Goal: Register for event/course

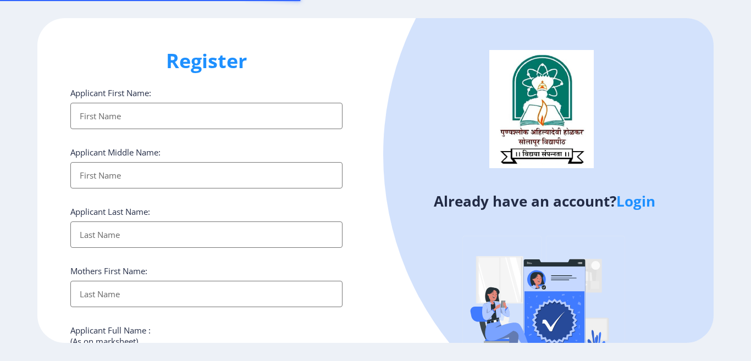
select select
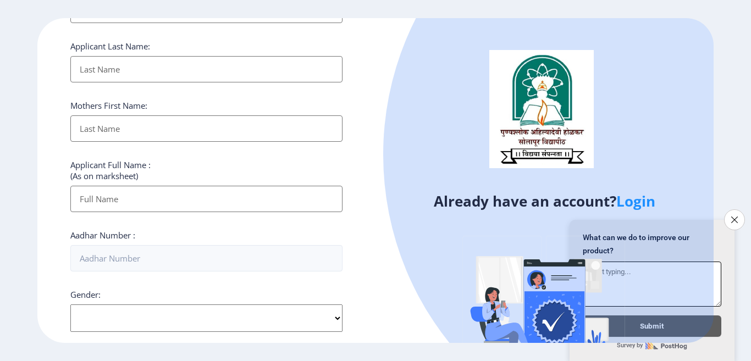
scroll to position [110, 0]
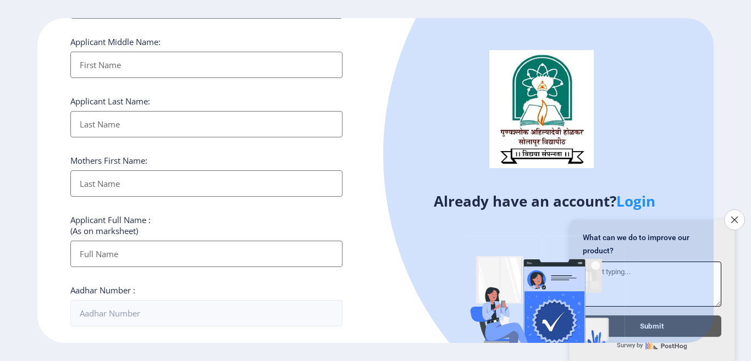
click at [735, 216] on icon "Close survey" at bounding box center [734, 219] width 7 height 7
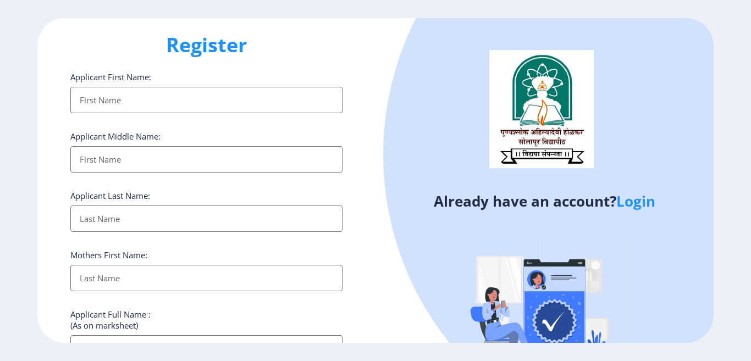
scroll to position [1, 0]
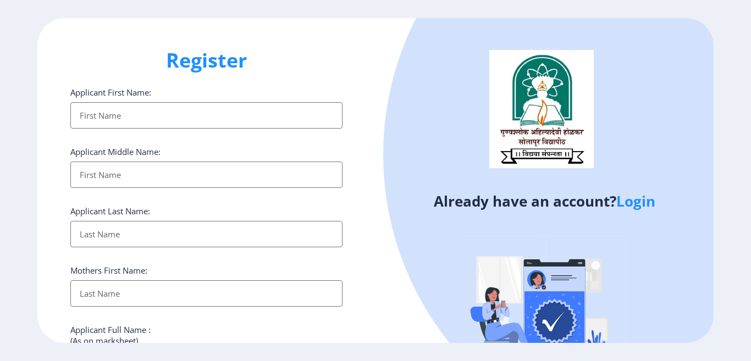
click at [259, 108] on input "Applicant First Name:" at bounding box center [206, 115] width 272 height 26
type input "[PERSON_NAME]"
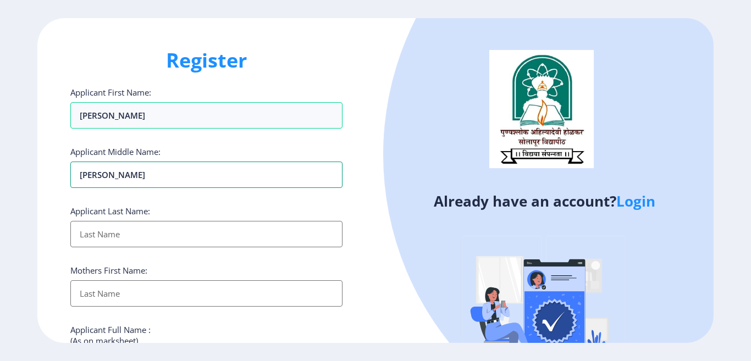
type input "[PERSON_NAME]"
type input "Kyama"
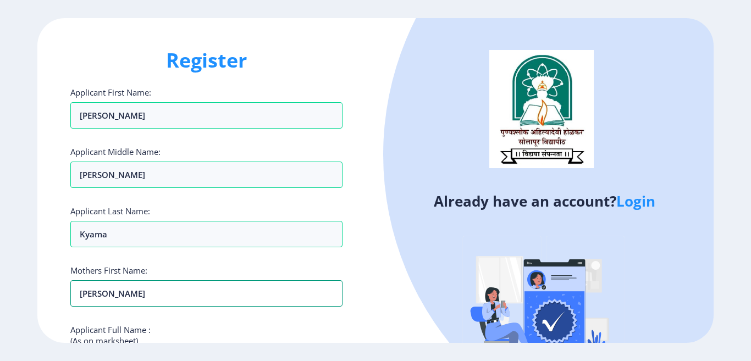
type input "[PERSON_NAME]"
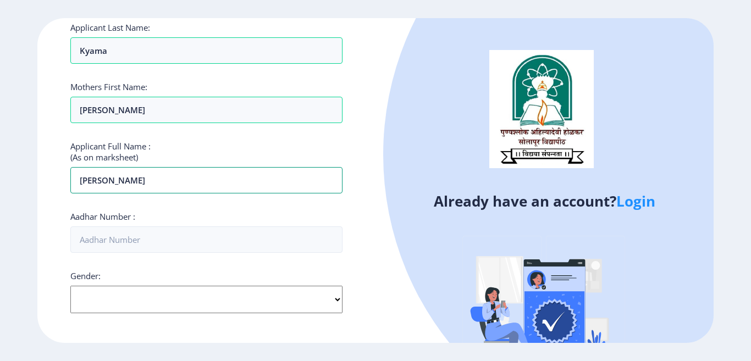
type input "[PERSON_NAME]"
type input "482736199627"
select select "[DEMOGRAPHIC_DATA]"
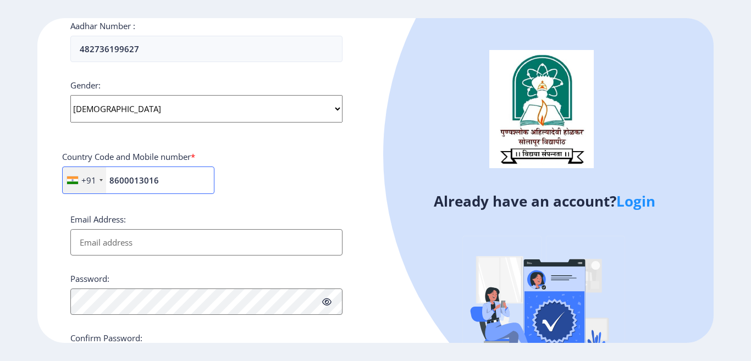
type input "8600013016"
type input "k"
type input "[EMAIL_ADDRESS][DOMAIN_NAME]"
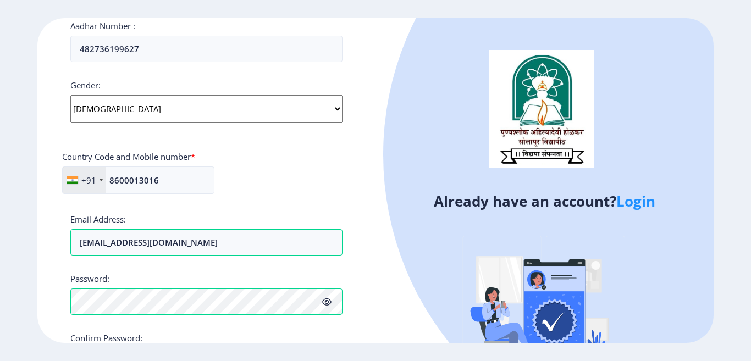
scroll to position [453, 0]
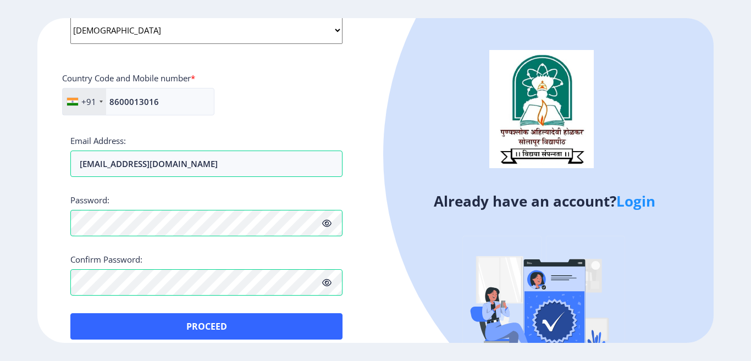
click at [327, 226] on icon at bounding box center [326, 223] width 9 height 8
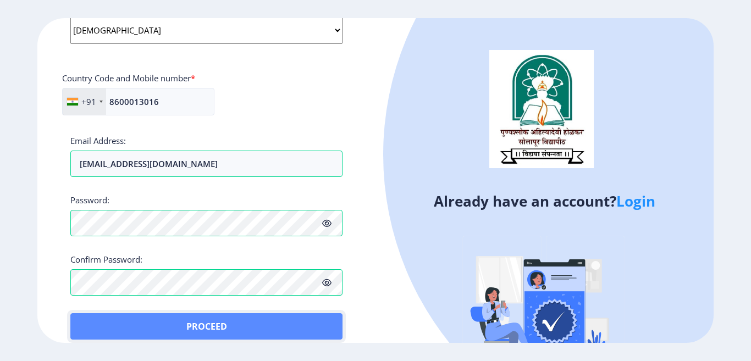
click at [314, 332] on button "Proceed" at bounding box center [206, 326] width 272 height 26
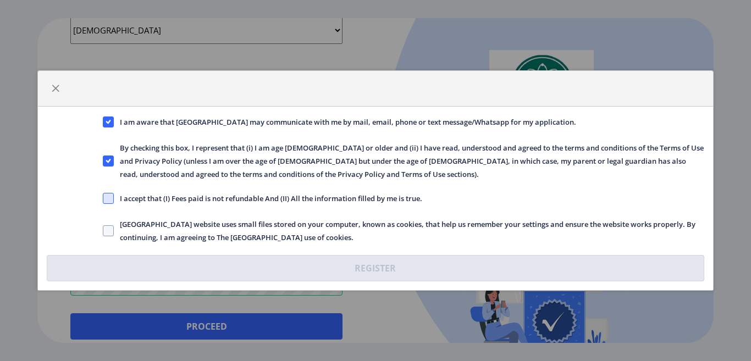
click at [110, 201] on span at bounding box center [108, 198] width 11 height 11
click at [103, 199] on input "I accept that (I) Fees paid is not refundable And (II) All the information fill…" at bounding box center [103, 198] width 1 height 1
checkbox input "true"
click at [109, 229] on span at bounding box center [108, 230] width 11 height 11
click at [103, 231] on input "[GEOGRAPHIC_DATA] website uses small files stored on your computer, known as co…" at bounding box center [103, 231] width 1 height 1
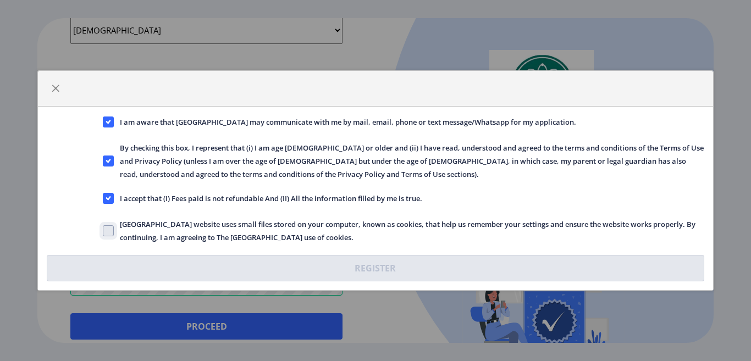
checkbox input "true"
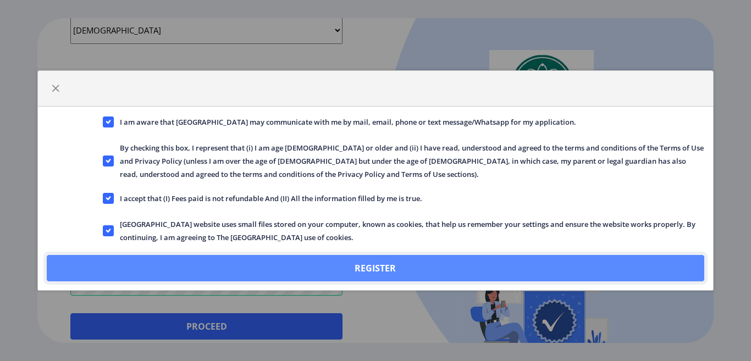
click at [213, 273] on button "Register" at bounding box center [375, 268] width 657 height 26
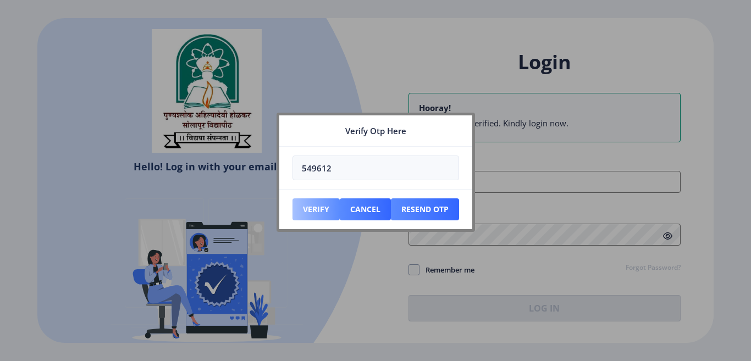
type input "549612"
click at [321, 213] on button "Verify" at bounding box center [315, 209] width 47 height 22
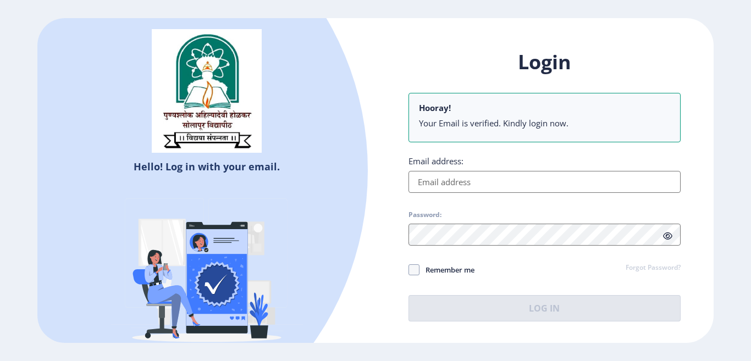
click at [463, 184] on input "Email address:" at bounding box center [544, 182] width 272 height 22
type input "[EMAIL_ADDRESS][DOMAIN_NAME]"
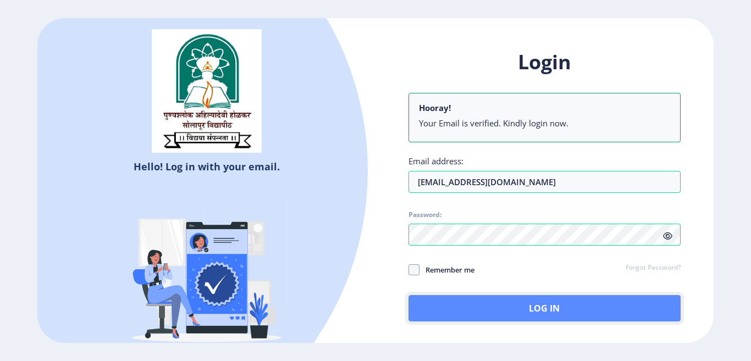
click at [454, 308] on button "Log In" at bounding box center [544, 308] width 272 height 26
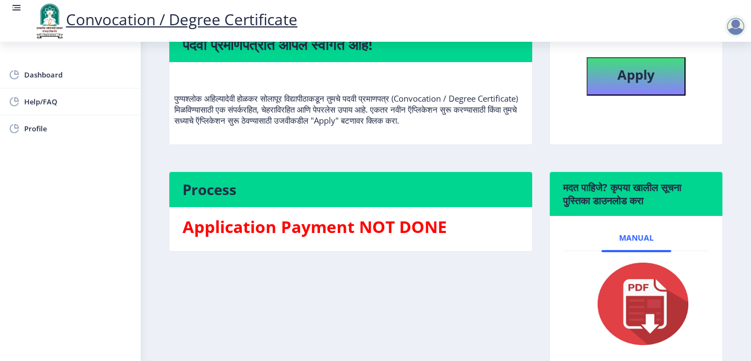
scroll to position [171, 0]
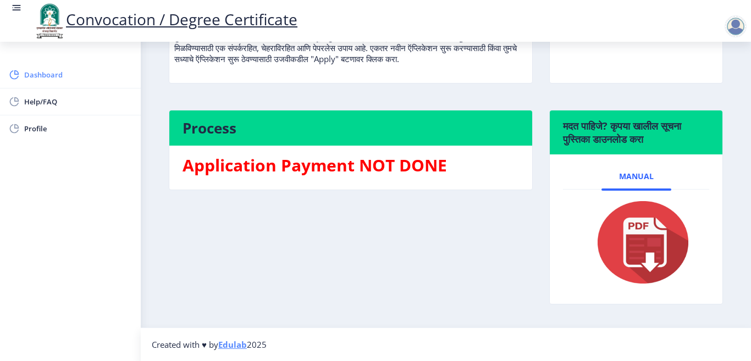
click at [42, 73] on span "Dashboard" at bounding box center [78, 74] width 108 height 13
